Goal: Check status: Check status

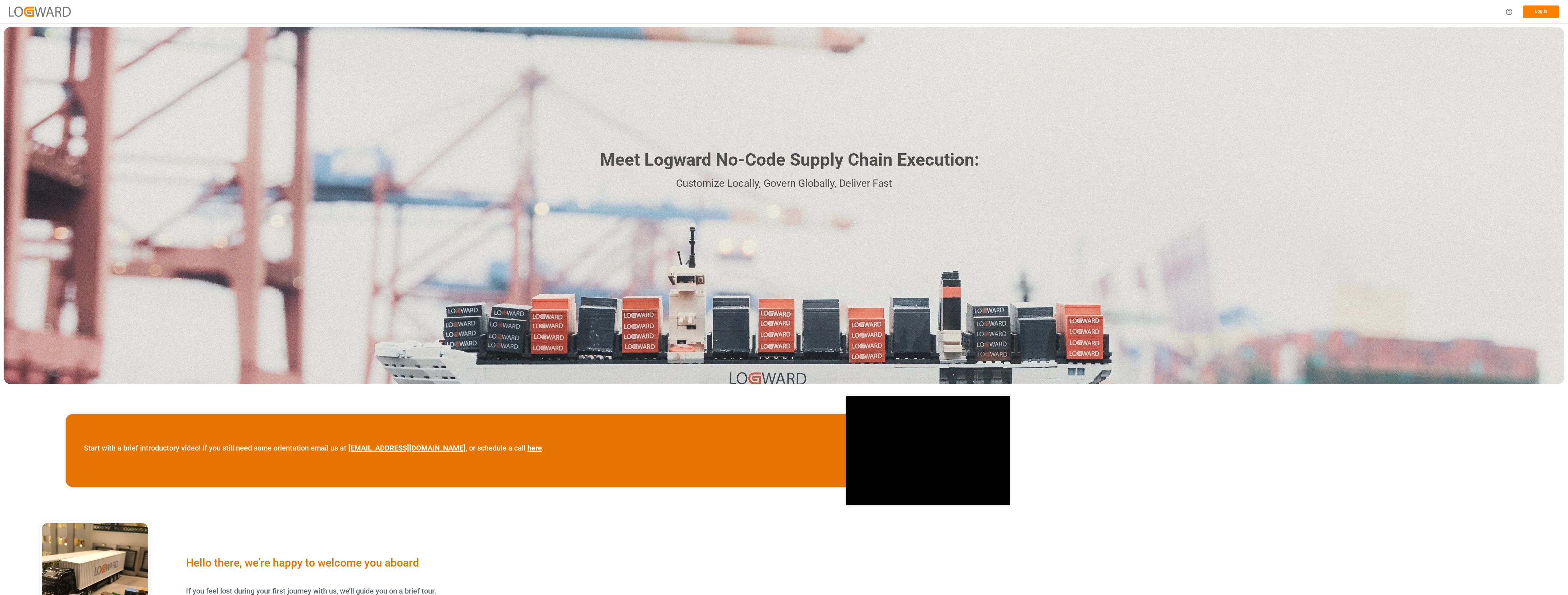
click at [477, 8] on button "Log In" at bounding box center [1541, 12] width 37 height 13
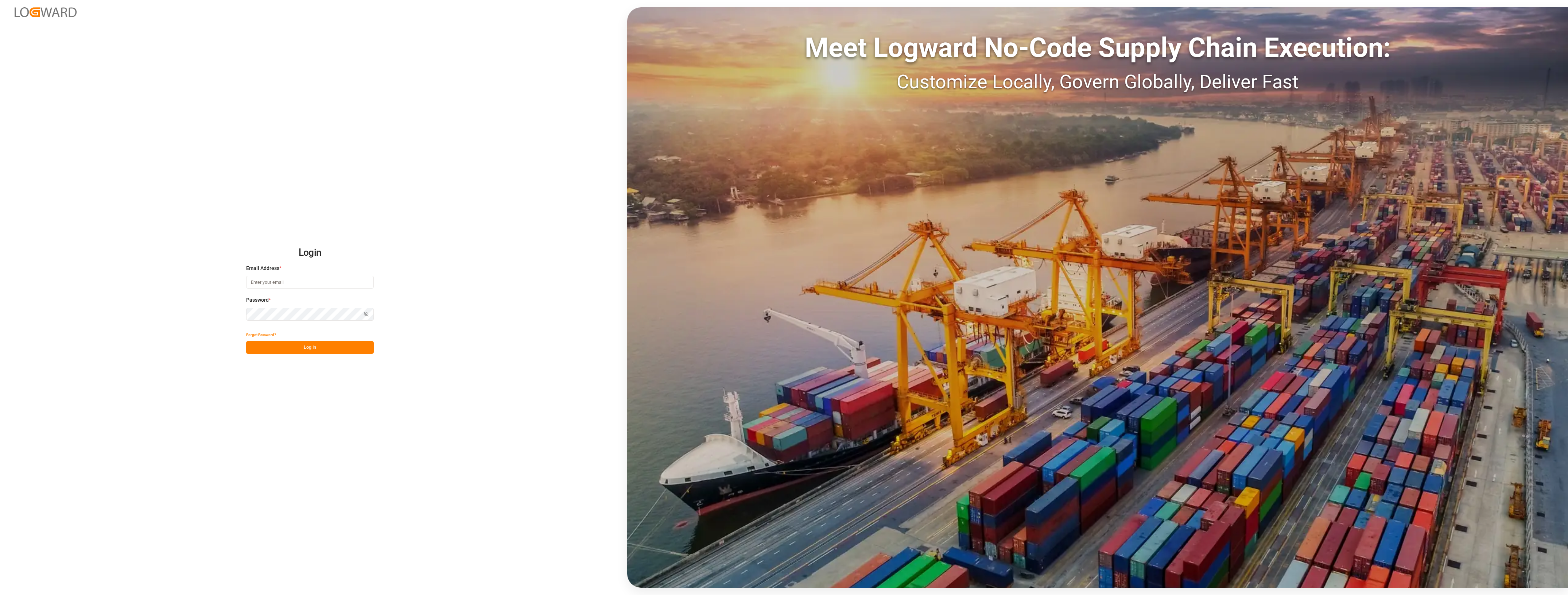
type input "olivia.johnson@jamindustries.com"
click at [307, 258] on button "Log In" at bounding box center [310, 347] width 128 height 13
click at [273, 258] on input at bounding box center [310, 330] width 128 height 13
type input "410850"
click at [312, 258] on button "Log In" at bounding box center [310, 363] width 128 height 13
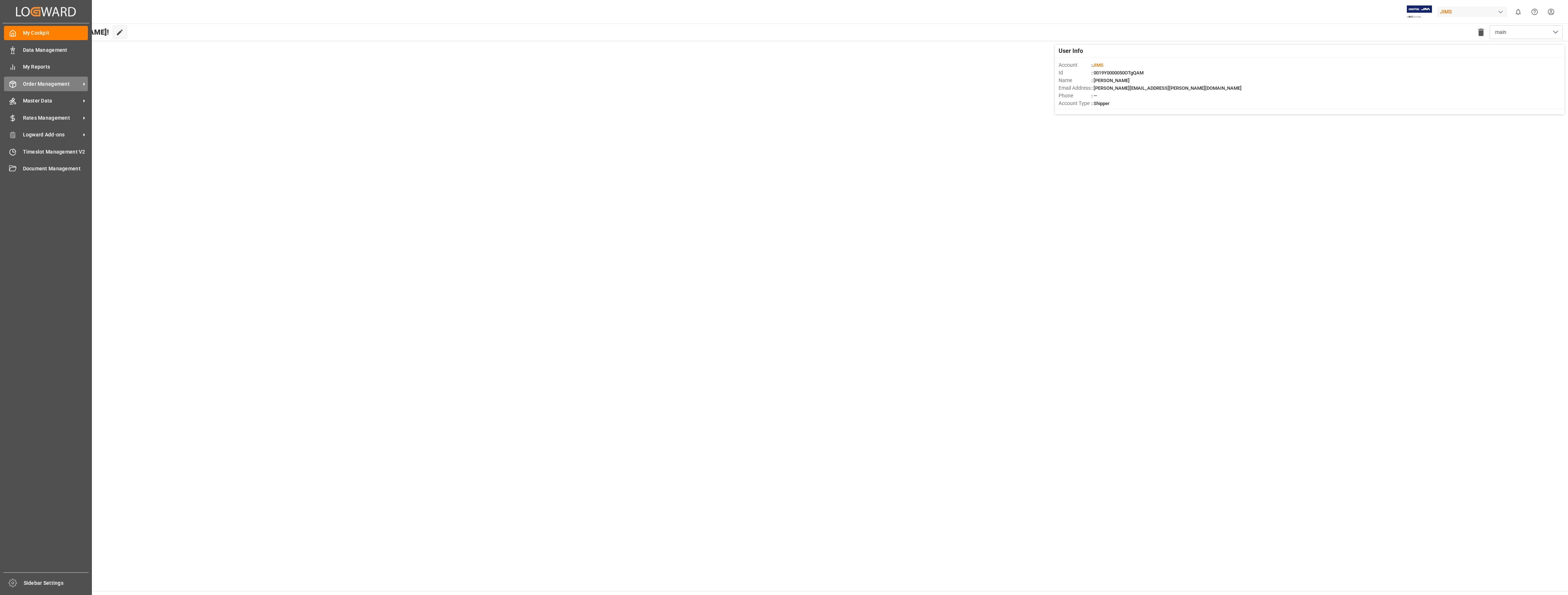
click at [34, 81] on span "Order Management" at bounding box center [52, 84] width 58 height 8
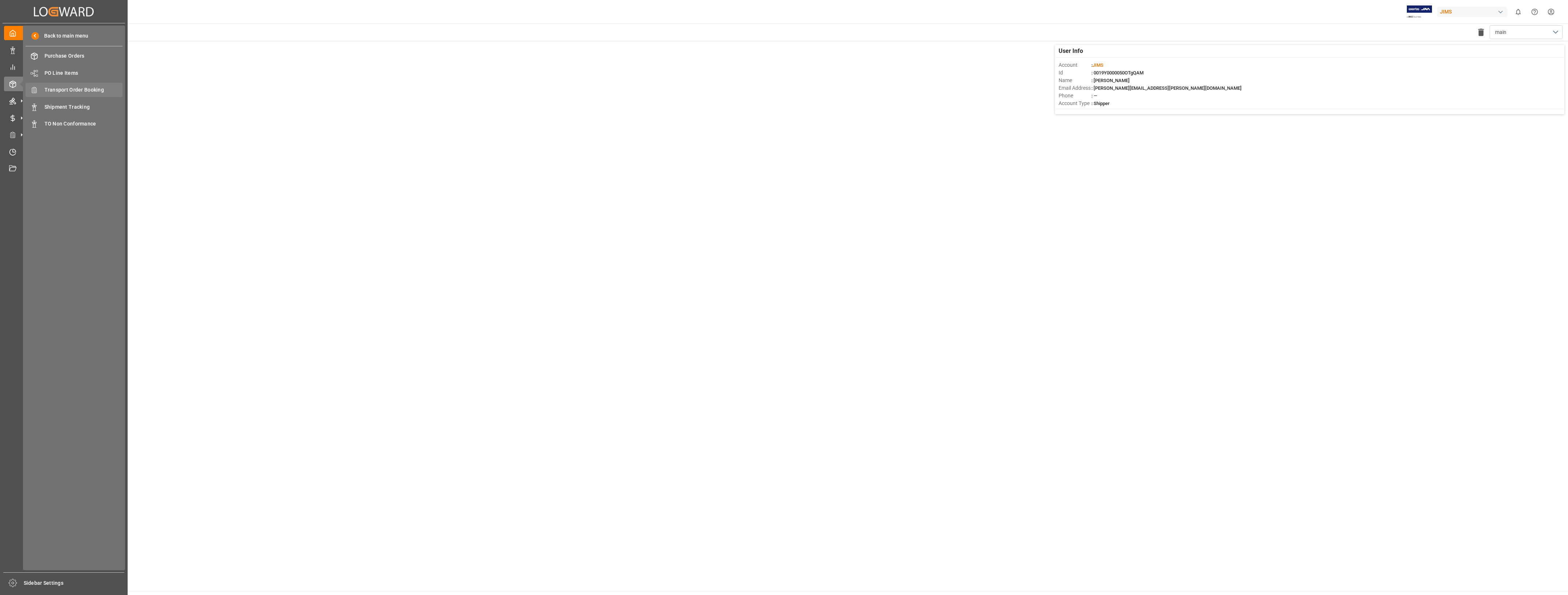
click at [83, 91] on span "Transport Order Booking" at bounding box center [83, 90] width 79 height 8
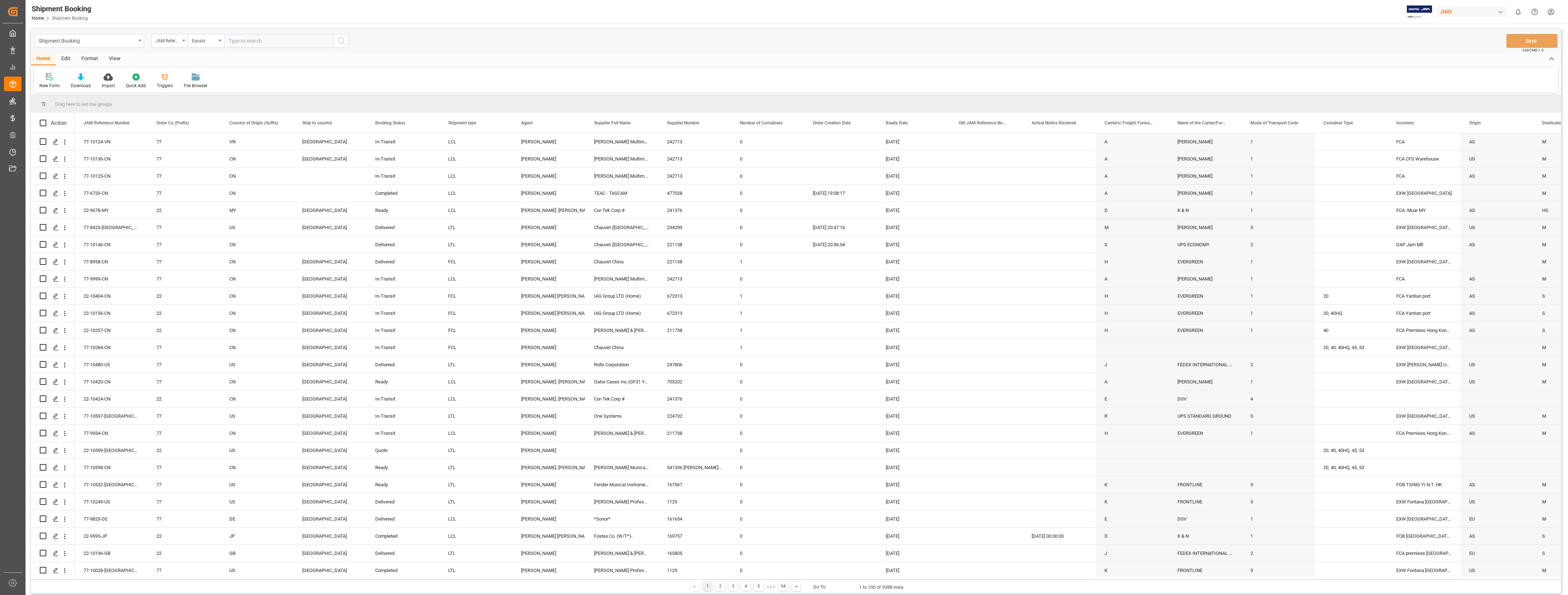
click at [273, 43] on input "text" at bounding box center [279, 41] width 110 height 14
type input "22-8519-cn"
click at [343, 38] on icon "search button" at bounding box center [341, 41] width 9 height 9
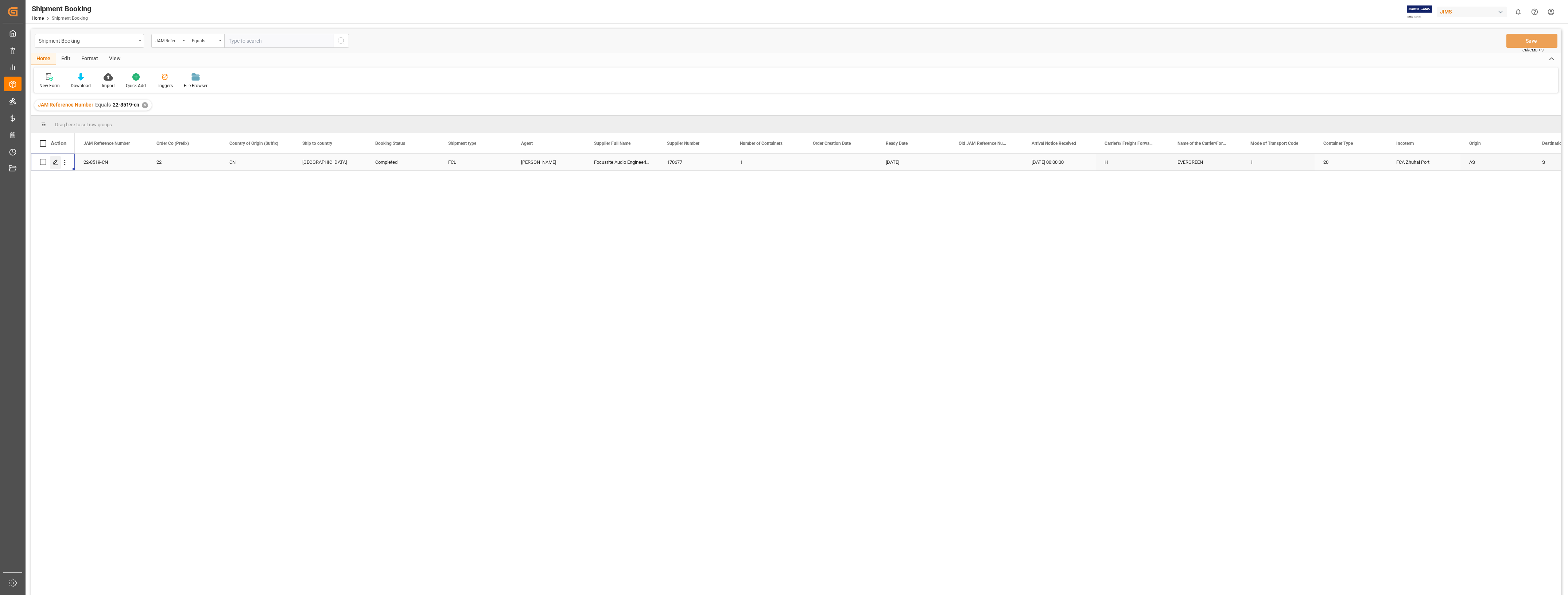
click at [53, 160] on icon "Press SPACE to select this row." at bounding box center [56, 163] width 6 height 6
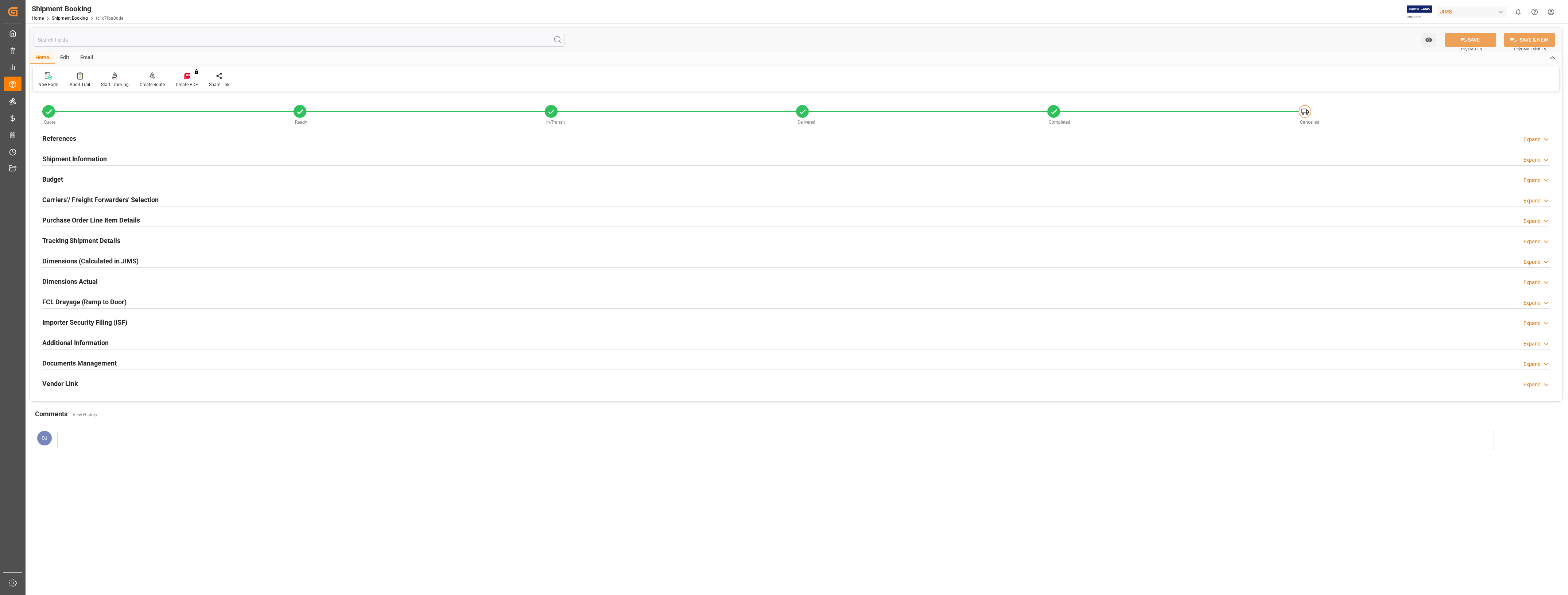
click at [99, 258] on h2 "Documents Management" at bounding box center [79, 363] width 74 height 10
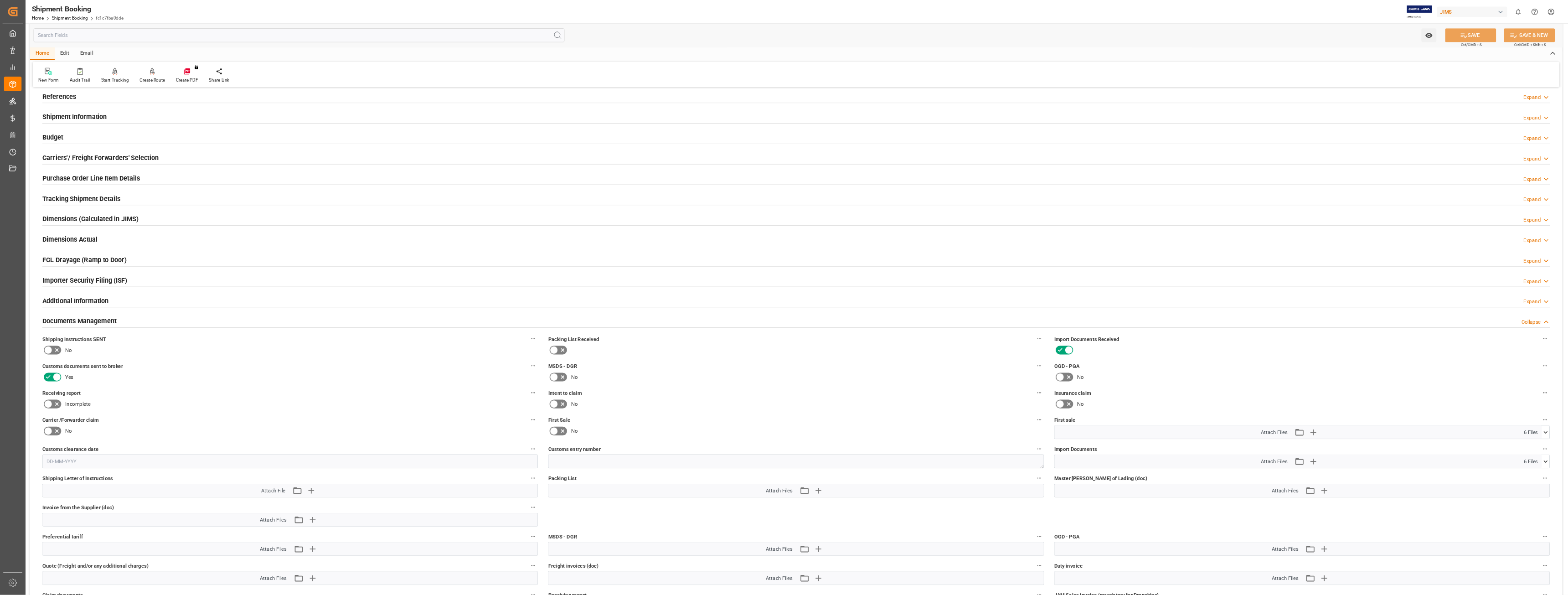
scroll to position [114, 0]
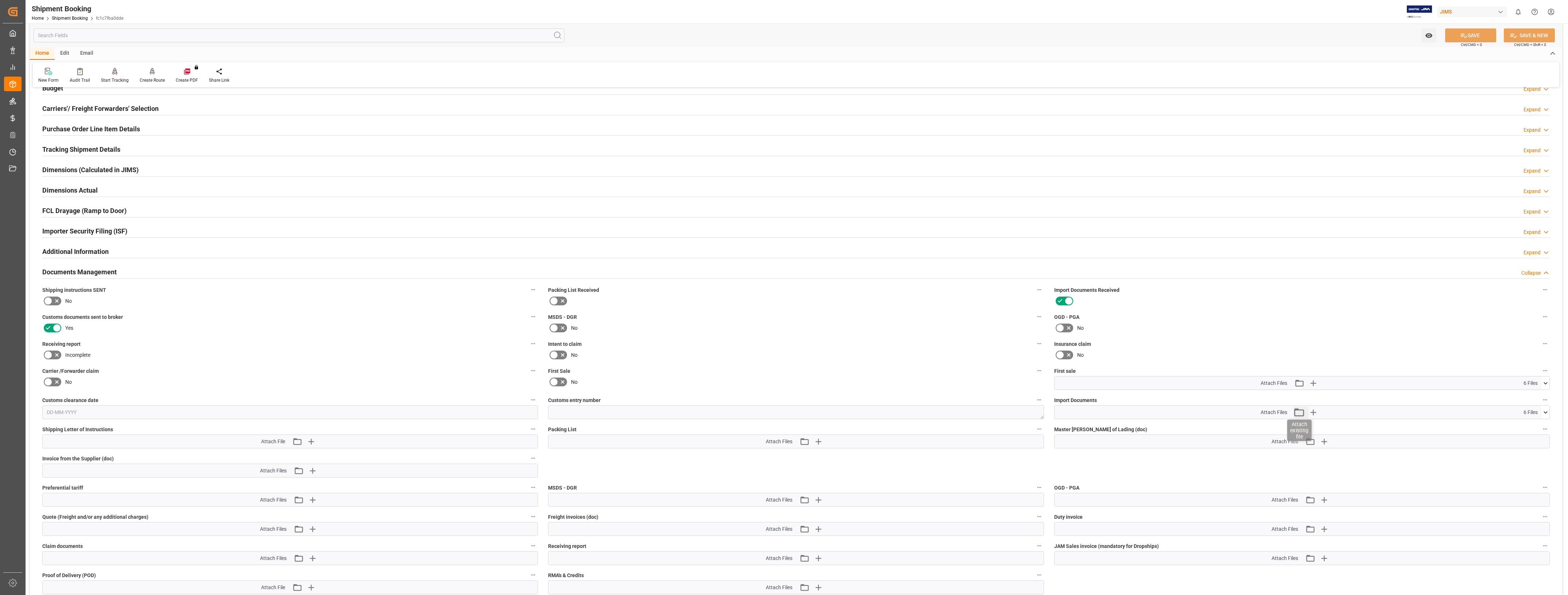
click at [477, 258] on icon "button" at bounding box center [1300, 412] width 10 height 8
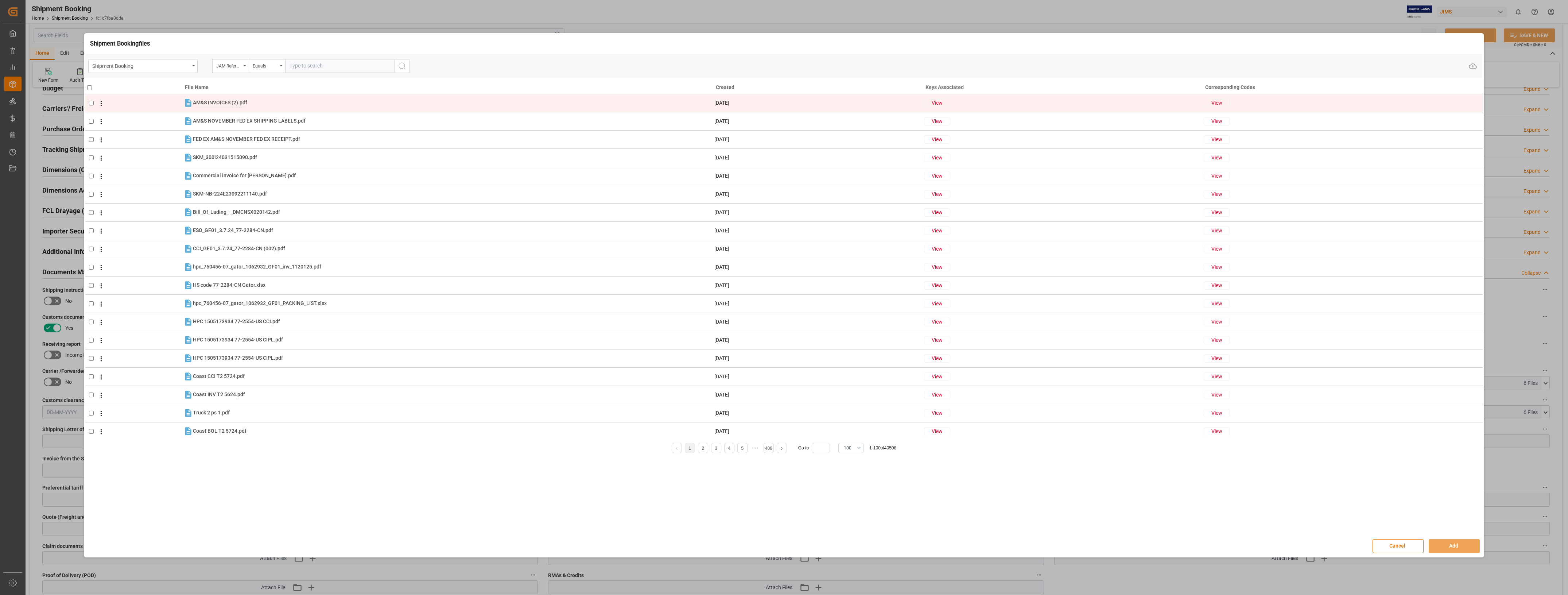
click at [198, 104] on span "AM&S INVOICES (2).pdf" at bounding box center [220, 103] width 54 height 6
click at [239, 103] on span "AM&S INVOICES (2).pdf" at bounding box center [220, 103] width 54 height 6
checkbox input "true"
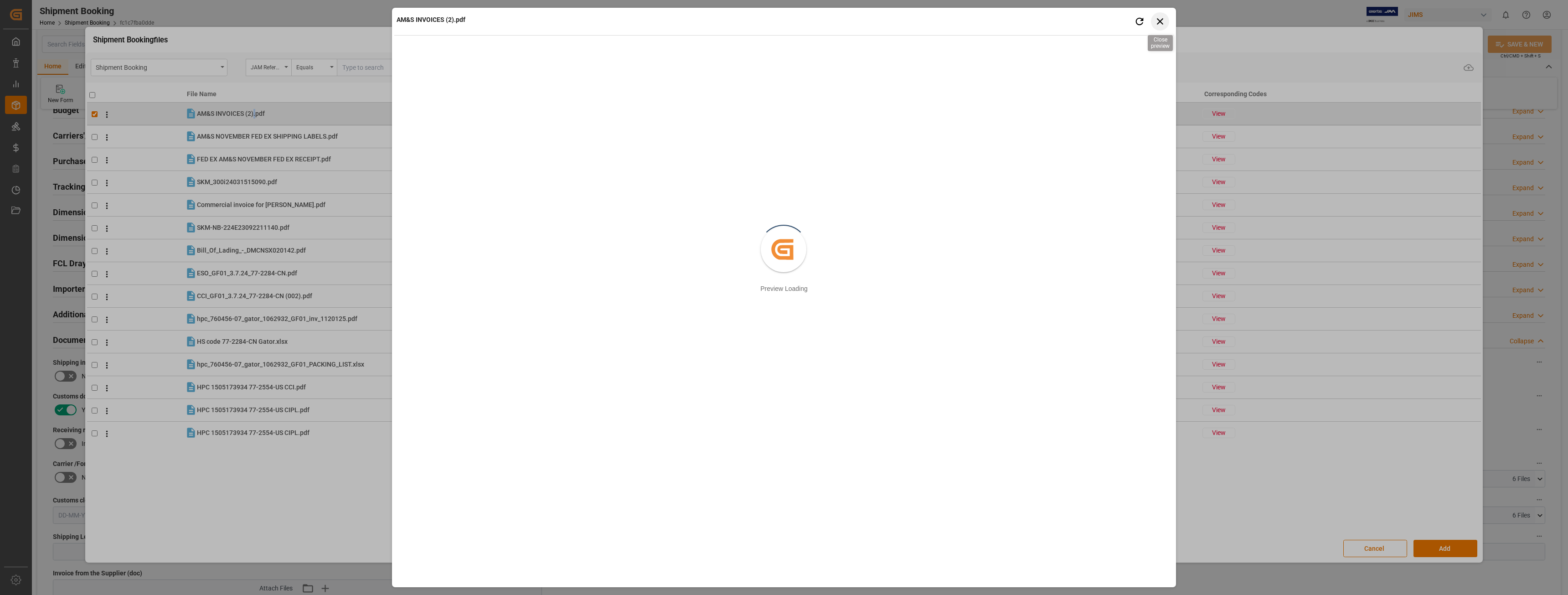
click at [596, 19] on icon "button" at bounding box center [1159, 21] width 11 height 11
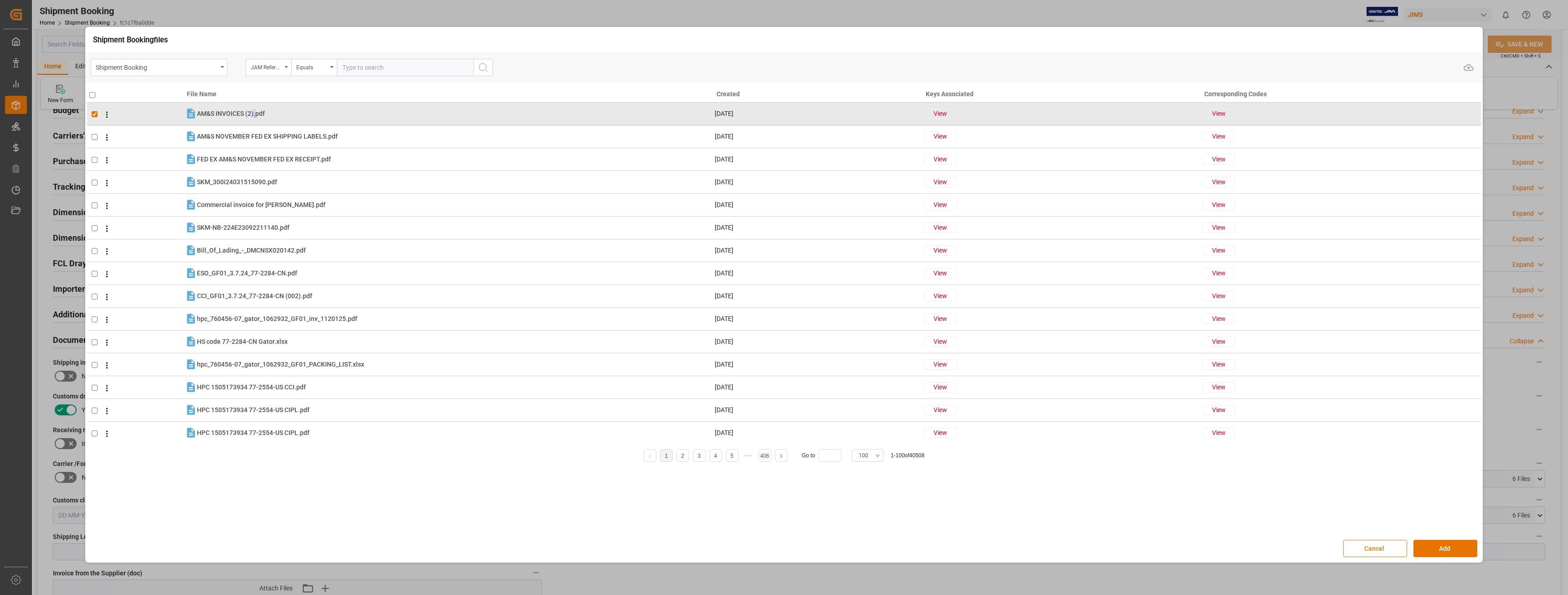
click at [596, 322] on button "Cancel" at bounding box center [1375, 548] width 64 height 18
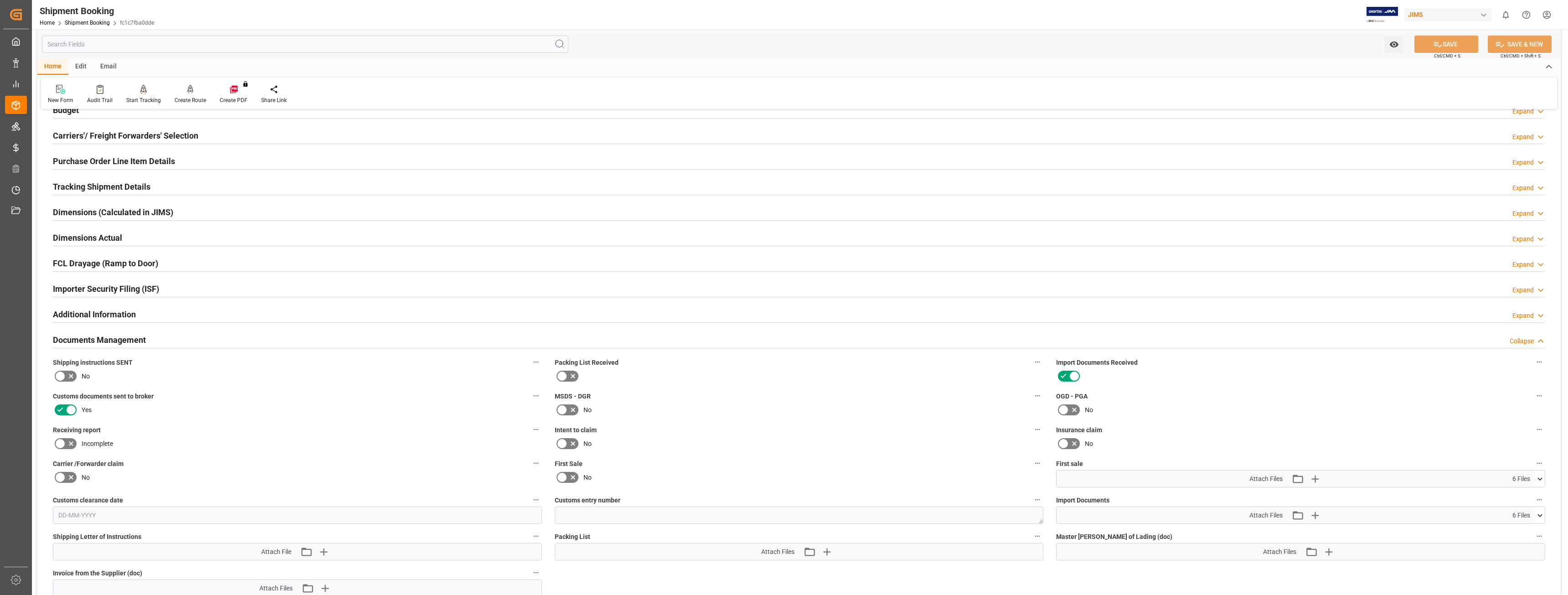
click at [596, 322] on icon at bounding box center [1540, 479] width 10 height 10
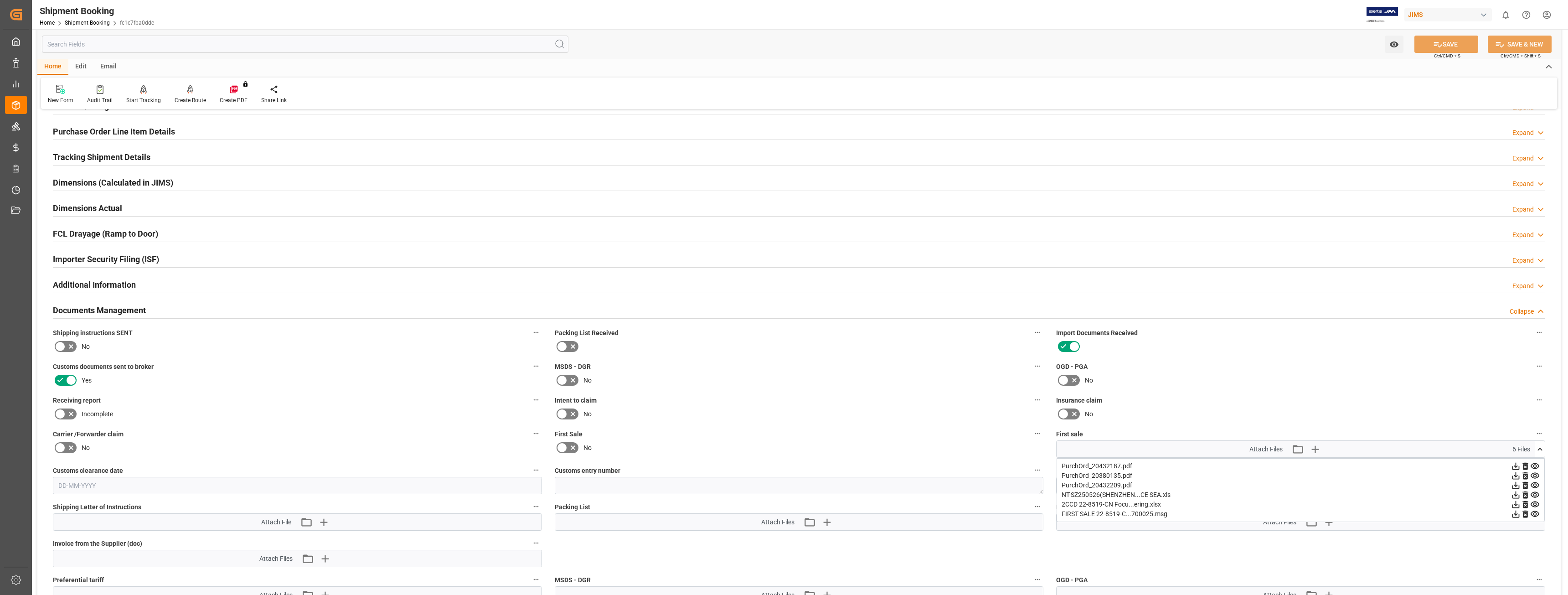
scroll to position [160, 0]
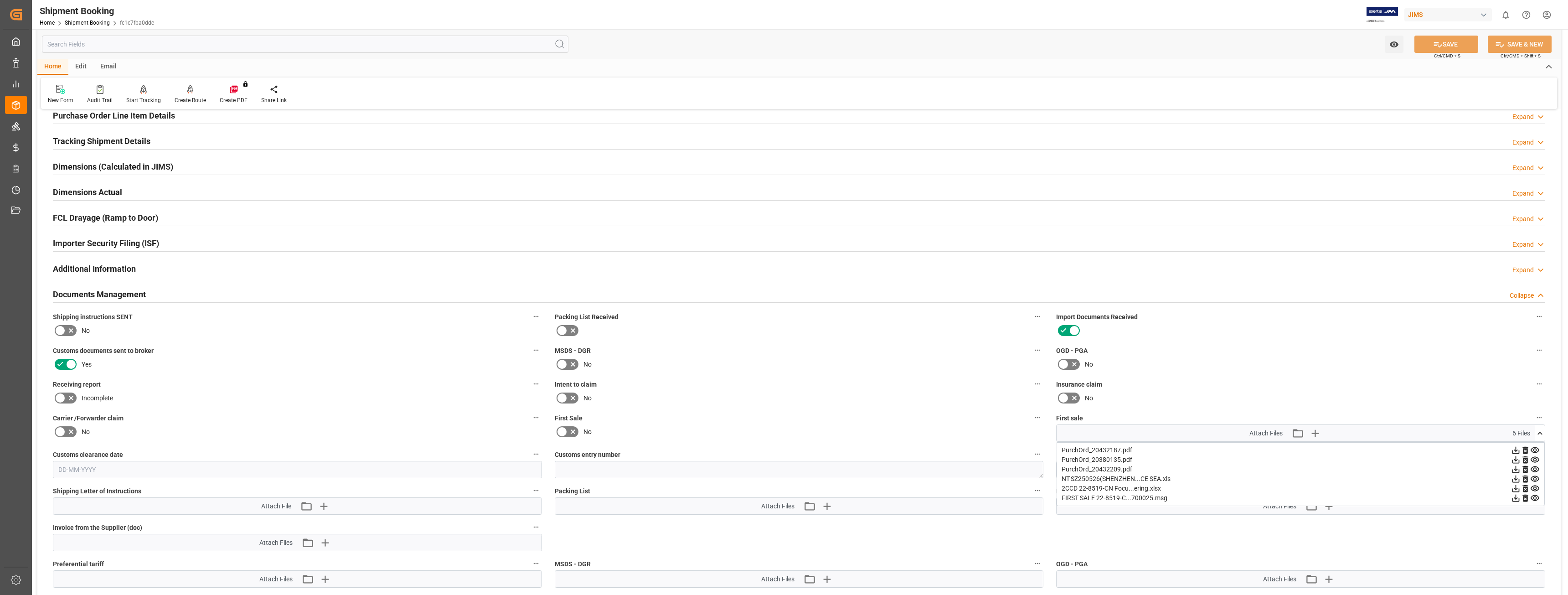
click at [596, 322] on div "FIRST SALE 22-8519-C...700025.msg" at bounding box center [1300, 498] width 478 height 10
click at [596, 322] on icon at bounding box center [1516, 498] width 10 height 10
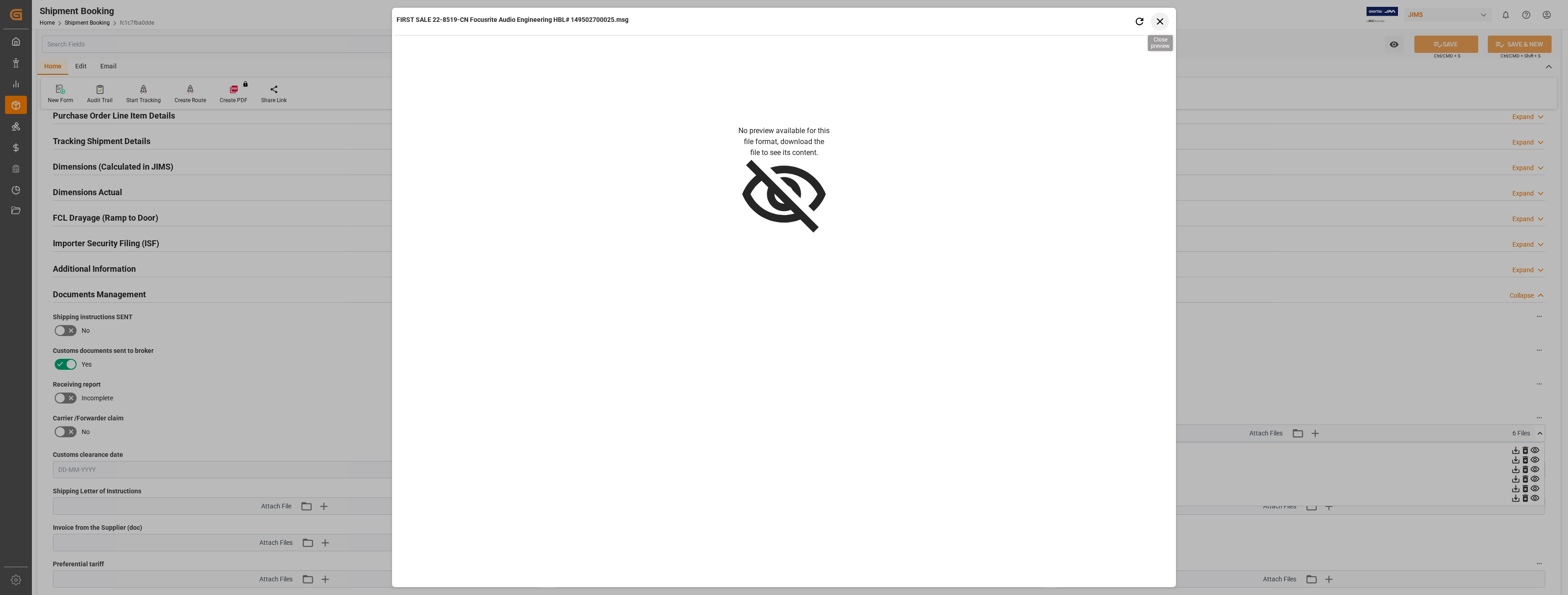
click at [596, 23] on icon "button" at bounding box center [1159, 21] width 11 height 11
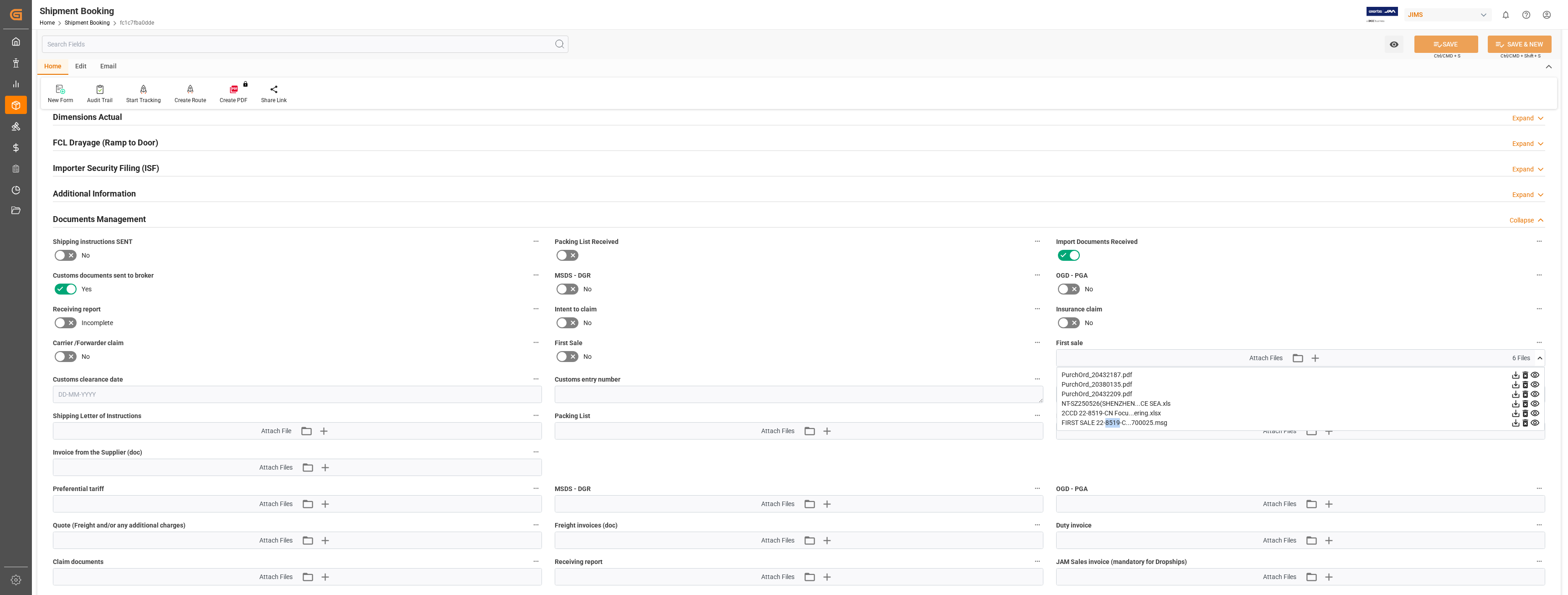
scroll to position [250, 0]
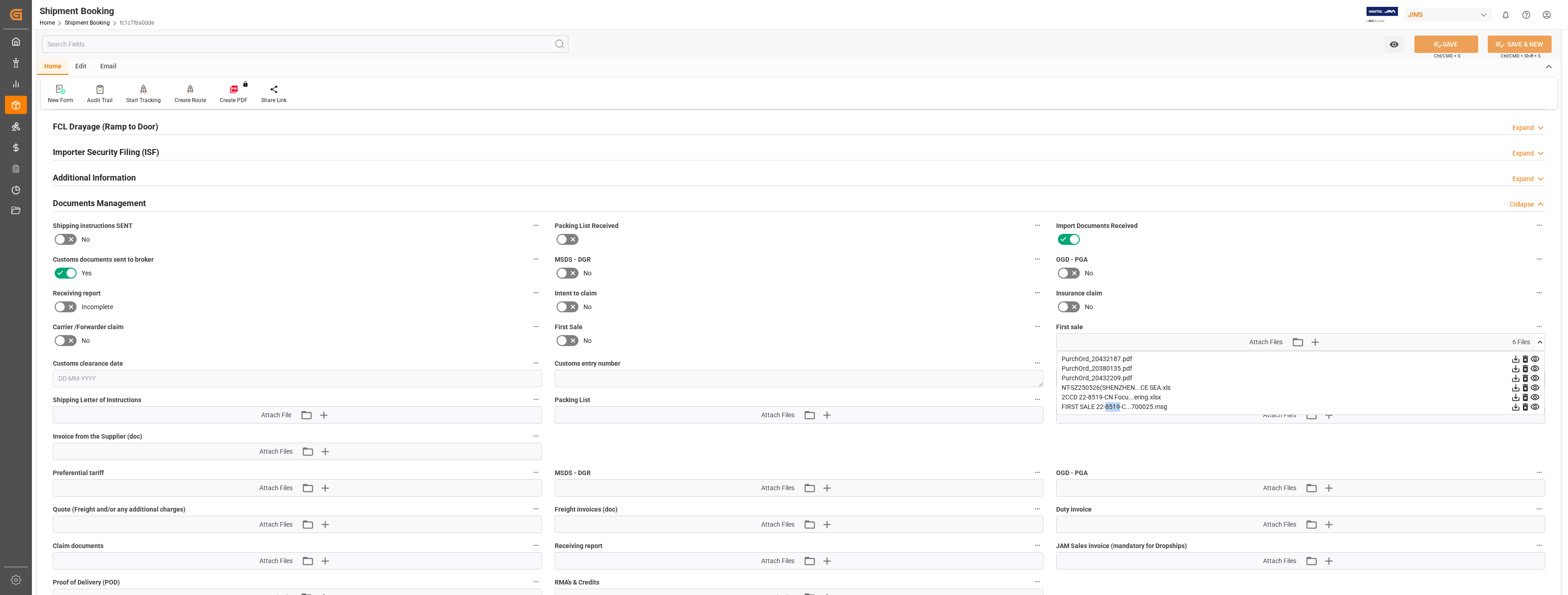
click at [596, 322] on icon at bounding box center [1540, 342] width 10 height 10
click at [596, 322] on icon at bounding box center [1540, 378] width 10 height 10
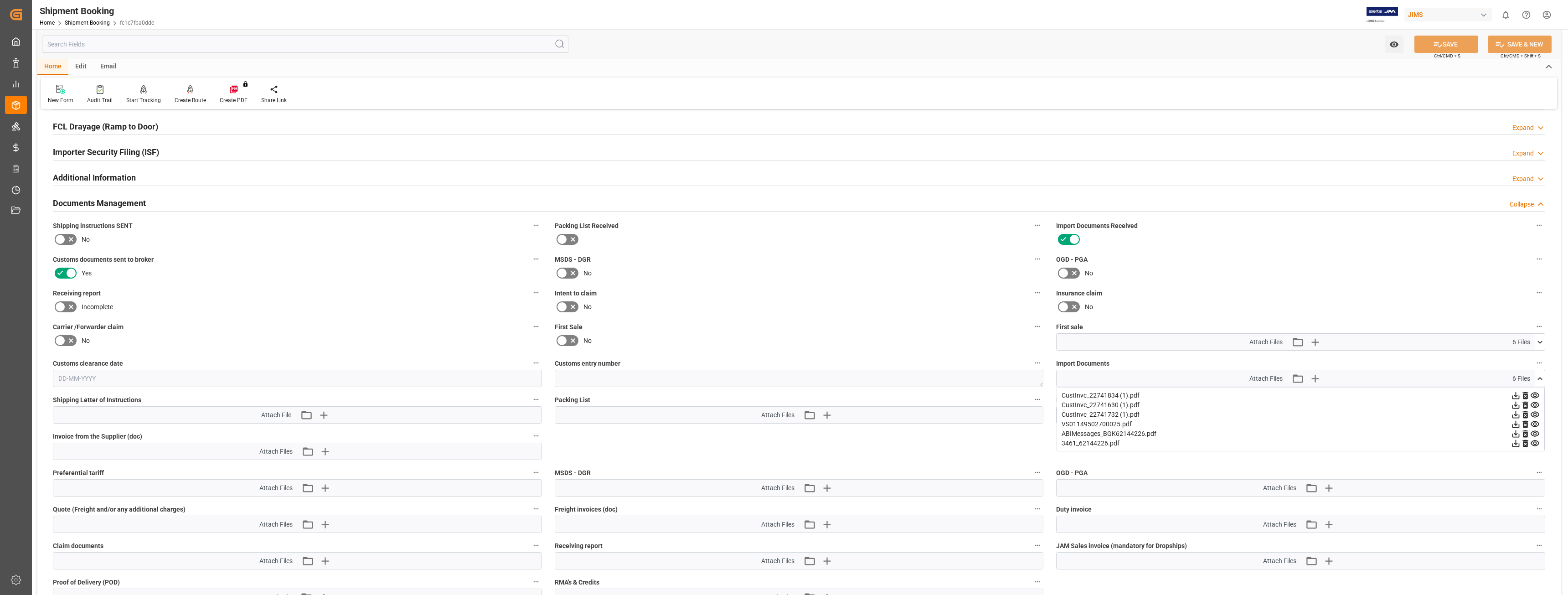
click at [596, 322] on div "CustInvc_22741834 (1).pdf" at bounding box center [1300, 395] width 478 height 10
click at [596, 322] on icon at bounding box center [1516, 395] width 10 height 10
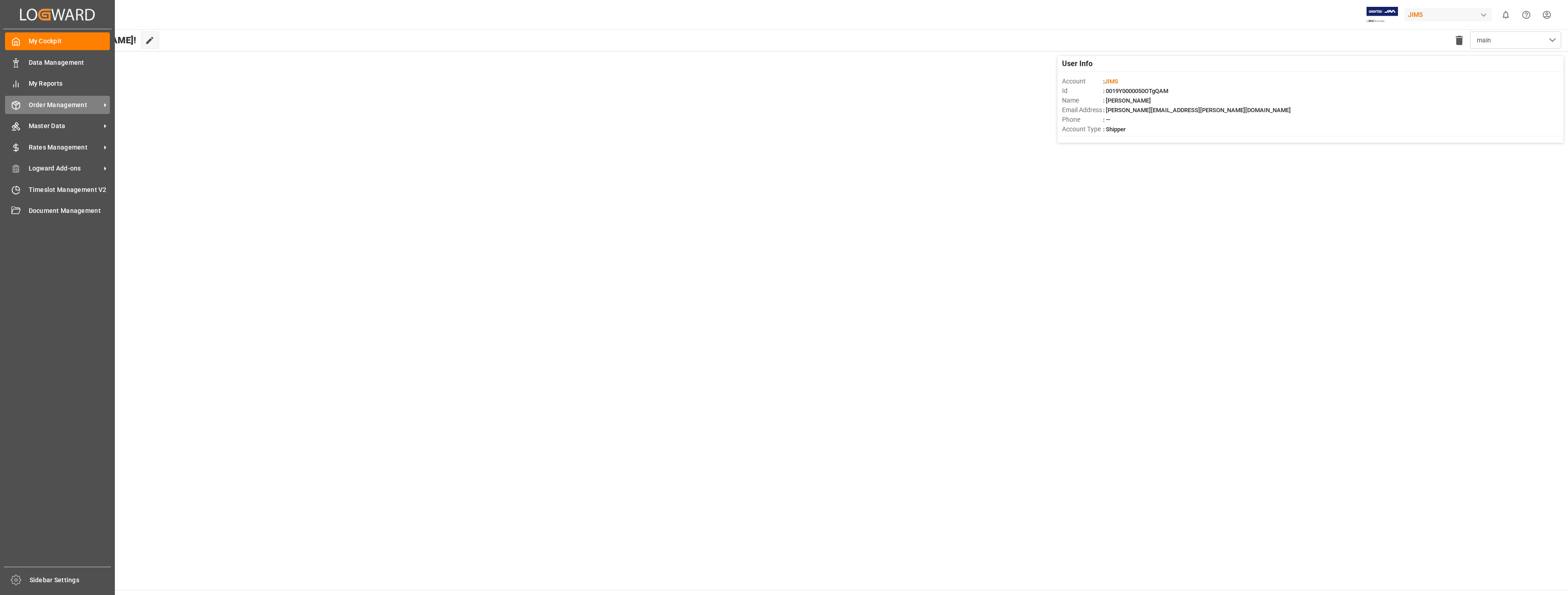
click at [105, 107] on icon at bounding box center [105, 105] width 10 height 10
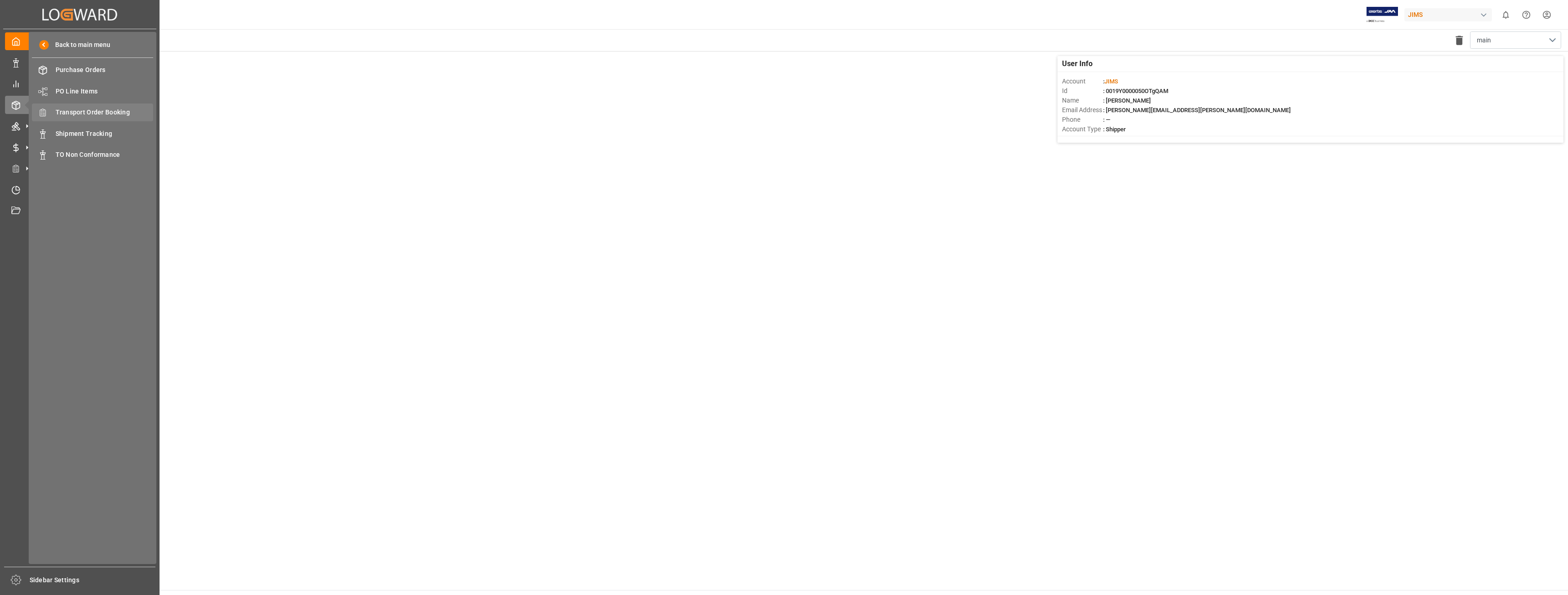
click at [108, 111] on span "Transport Order Booking" at bounding box center [104, 112] width 98 height 10
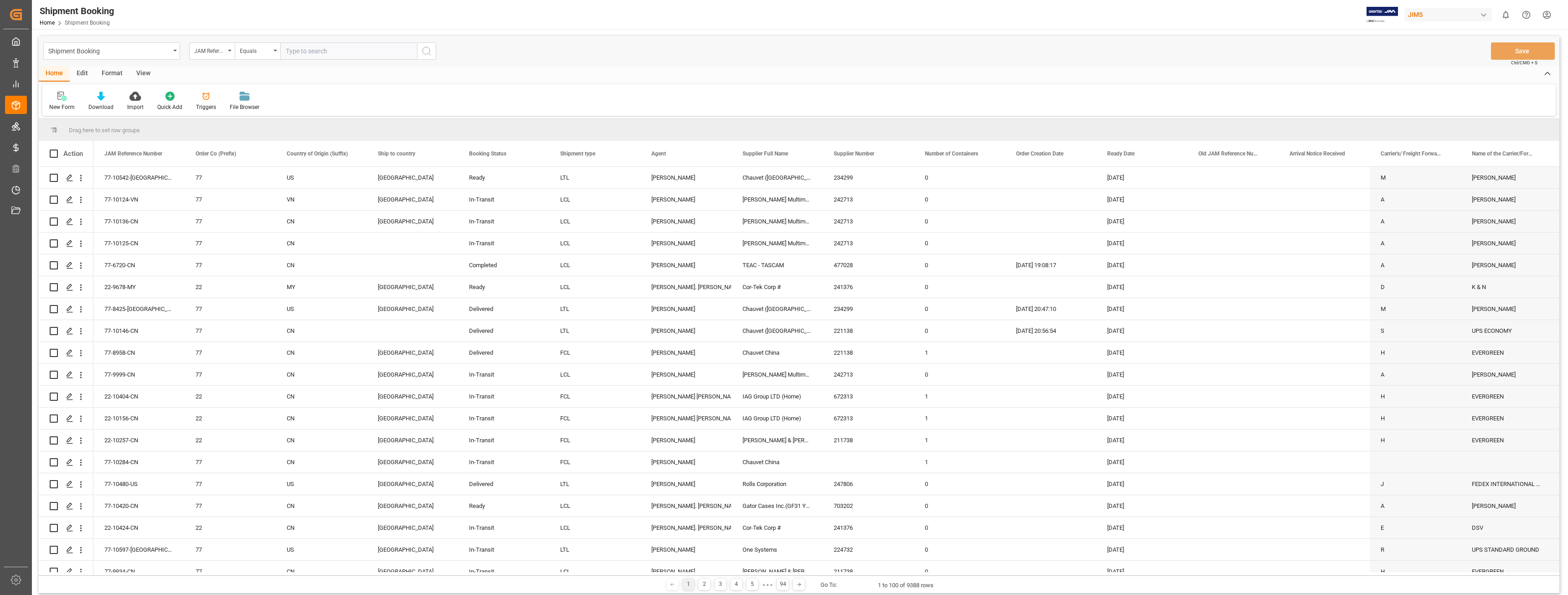
click at [297, 52] on input "text" at bounding box center [348, 51] width 137 height 18
type input "22-8519-cn"
click at [425, 52] on icon "search button" at bounding box center [427, 51] width 11 height 11
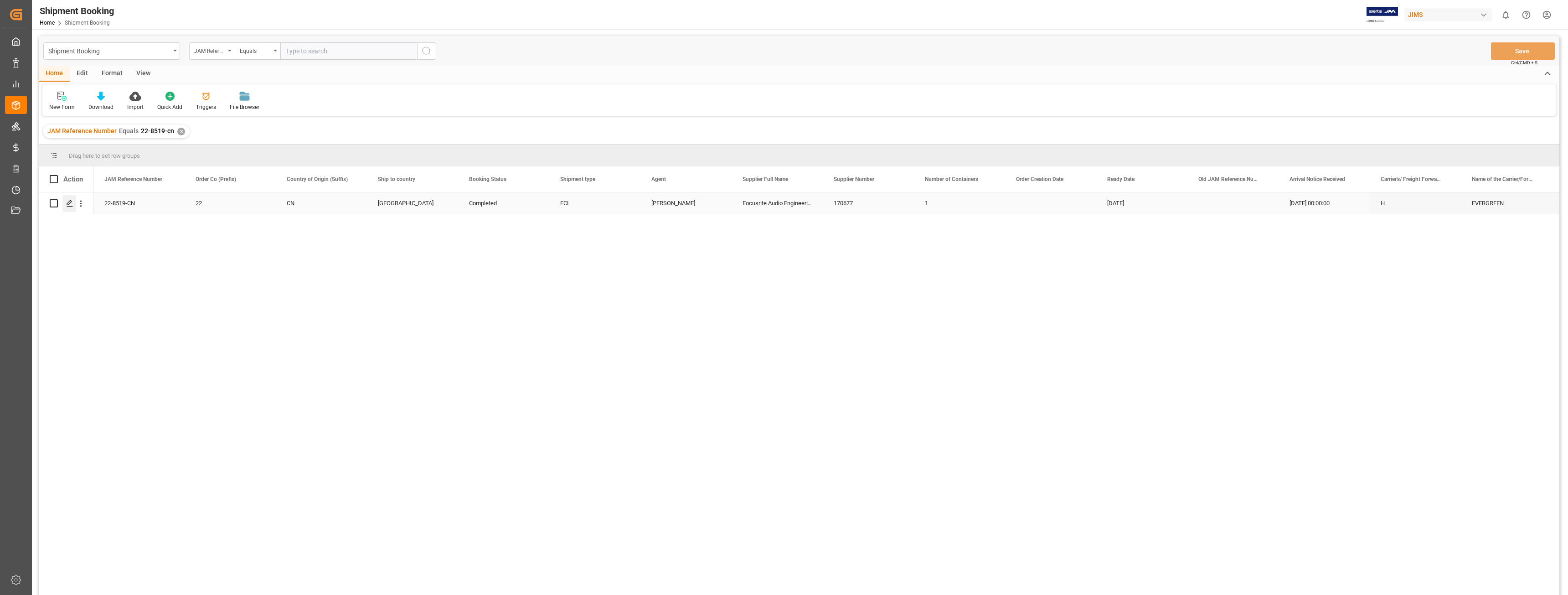
click at [68, 202] on polygon "Press SPACE to select this row." at bounding box center [69, 203] width 5 height 5
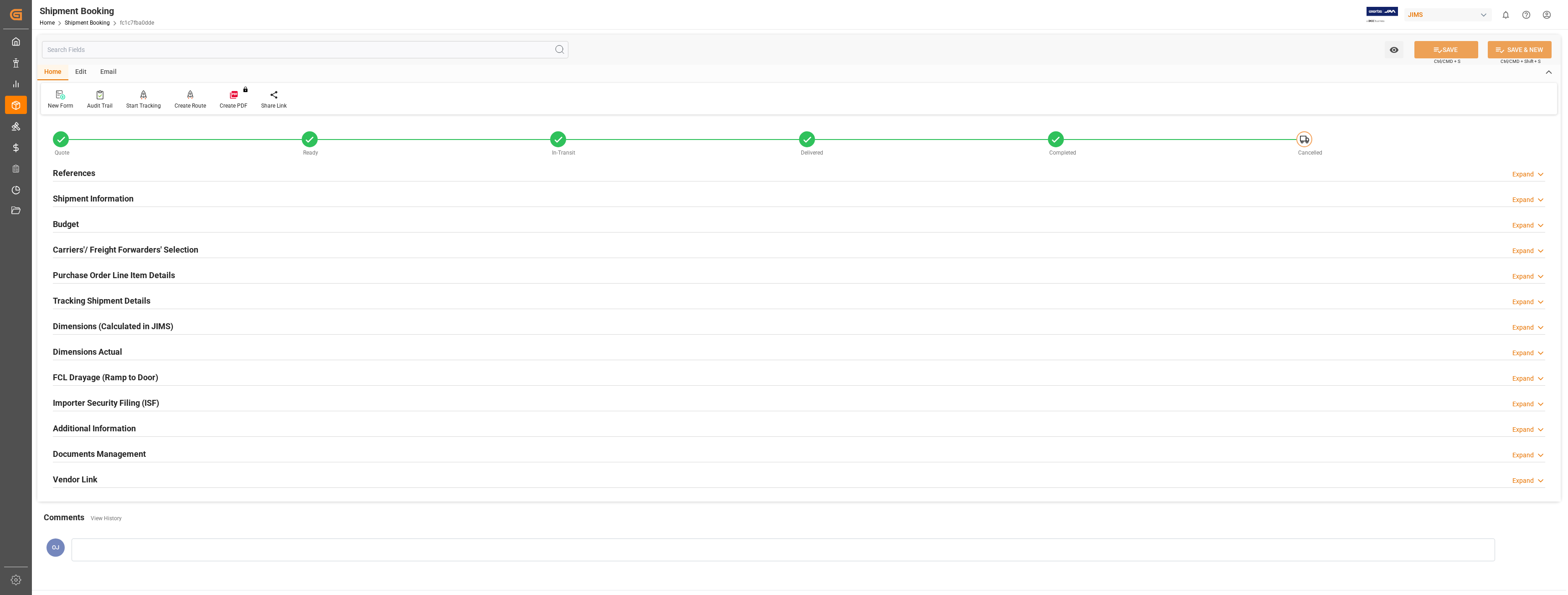
click at [129, 452] on h2 "Documents Management" at bounding box center [99, 453] width 93 height 12
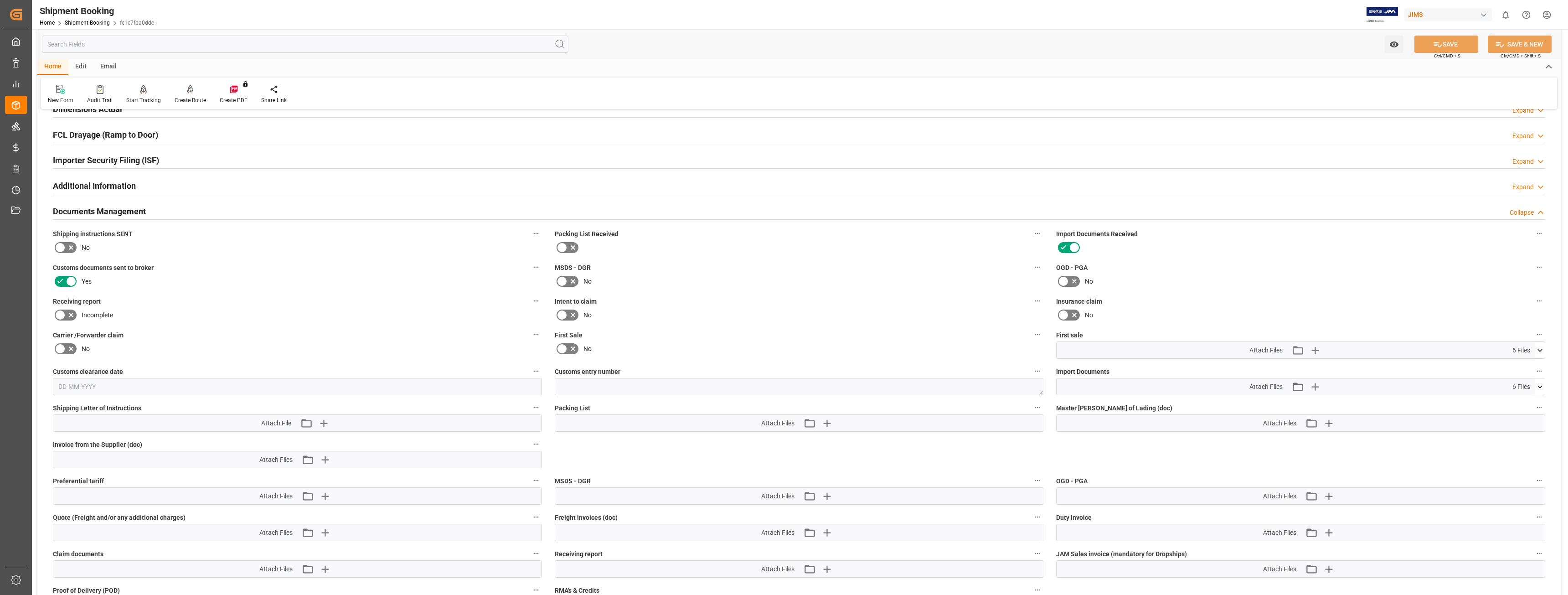
scroll to position [228, 0]
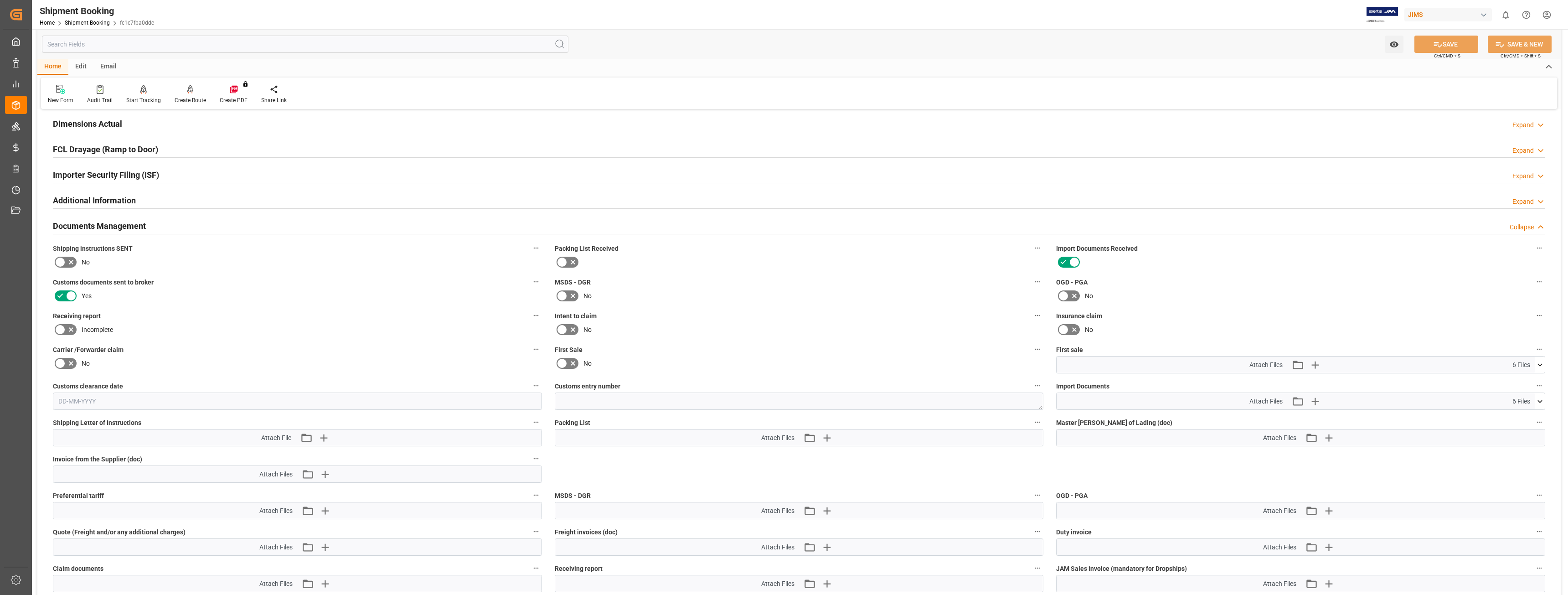
click at [1540, 401] on icon at bounding box center [1540, 401] width 5 height 3
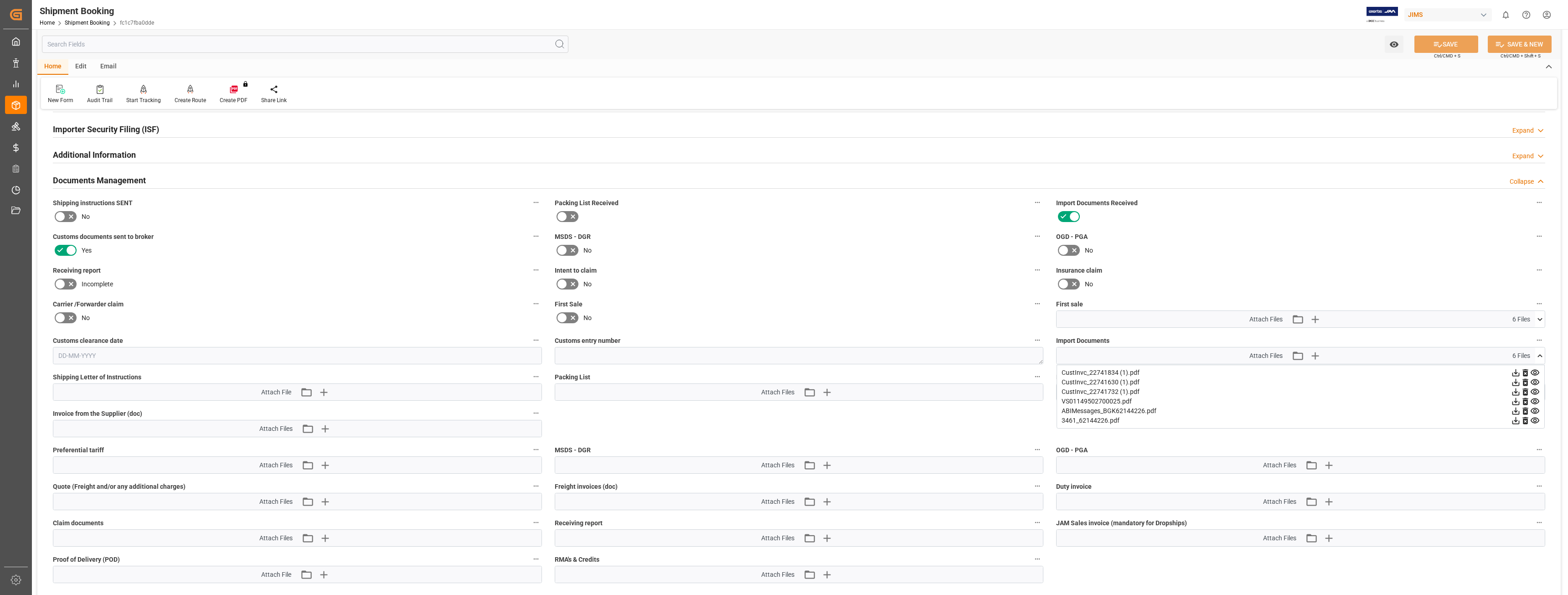
click at [1516, 383] on icon at bounding box center [1516, 383] width 8 height 8
click at [1513, 392] on icon at bounding box center [1516, 392] width 10 height 10
click at [1538, 353] on icon at bounding box center [1540, 355] width 10 height 10
click at [1541, 320] on icon at bounding box center [1540, 320] width 5 height 3
click at [1092, 374] on div "2CCD 22-8519-CN Focu...ering.xlsx" at bounding box center [1300, 374] width 478 height 10
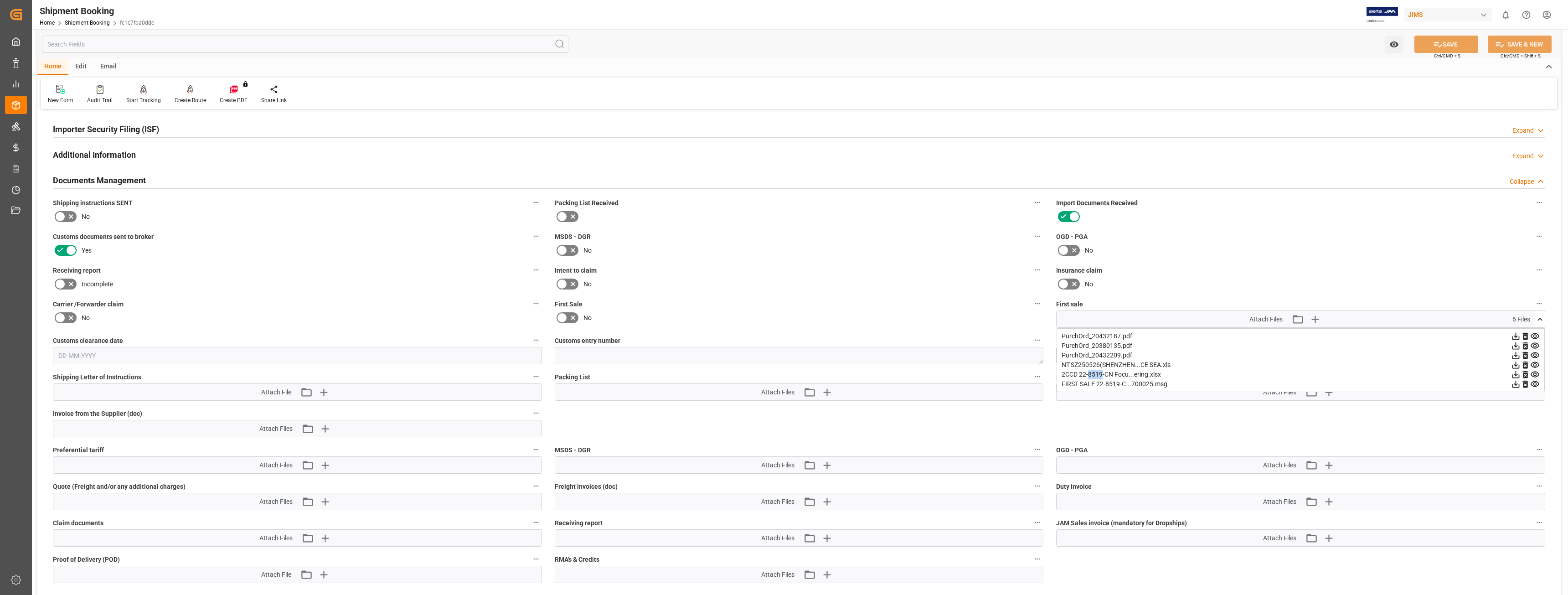
click at [1094, 374] on div "2CCD 22-8519-CN Focu...ering.xlsx" at bounding box center [1300, 374] width 478 height 10
click at [1516, 372] on icon at bounding box center [1516, 375] width 8 height 8
